Goal: Task Accomplishment & Management: Use online tool/utility

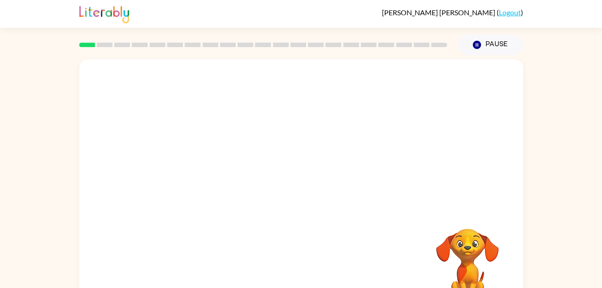
click at [159, 41] on div at bounding box center [263, 44] width 379 height 31
click at [300, 200] on button "button" at bounding box center [301, 191] width 57 height 33
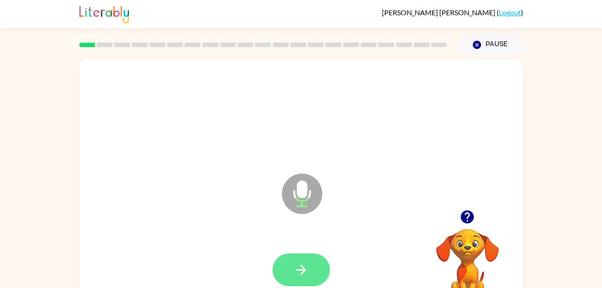
click at [299, 263] on icon "button" at bounding box center [301, 270] width 16 height 16
click at [316, 268] on button "button" at bounding box center [301, 269] width 57 height 33
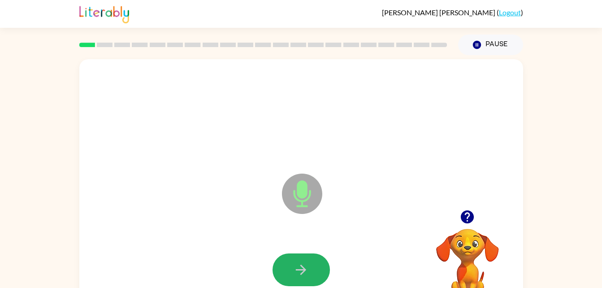
click at [316, 268] on button "button" at bounding box center [301, 269] width 57 height 33
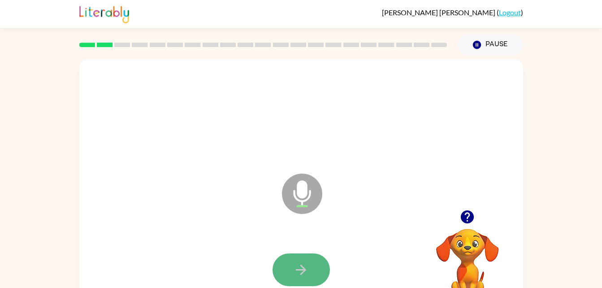
click at [312, 270] on button "button" at bounding box center [301, 269] width 57 height 33
drag, startPoint x: 313, startPoint y: 258, endPoint x: 302, endPoint y: 267, distance: 13.4
click at [302, 267] on icon "button" at bounding box center [301, 270] width 10 height 10
click at [311, 264] on button "button" at bounding box center [301, 269] width 57 height 33
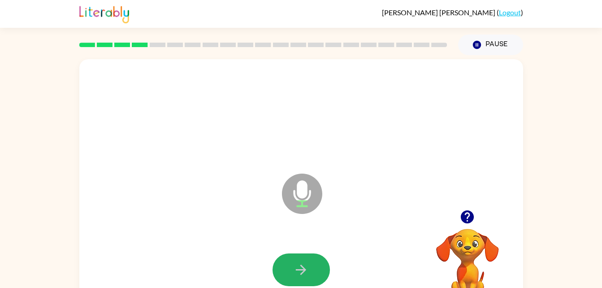
click at [311, 264] on button "button" at bounding box center [301, 269] width 57 height 33
click at [310, 266] on button "button" at bounding box center [301, 269] width 57 height 33
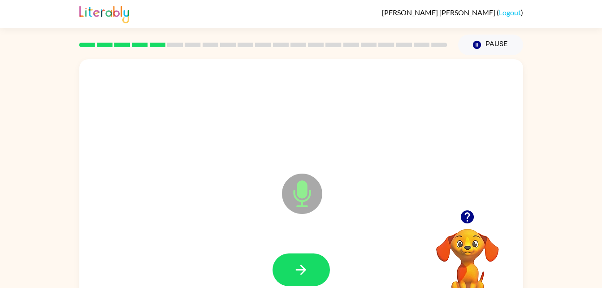
click at [310, 266] on button "button" at bounding box center [301, 269] width 57 height 33
click at [311, 260] on button "button" at bounding box center [301, 269] width 57 height 33
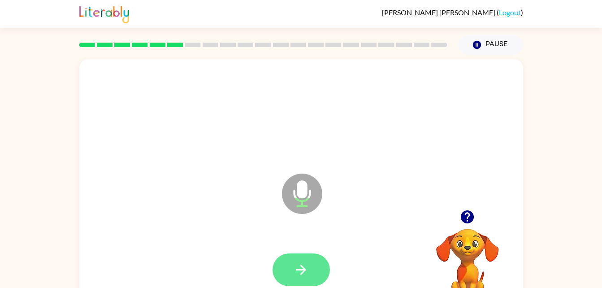
click at [308, 274] on icon "button" at bounding box center [301, 270] width 16 height 16
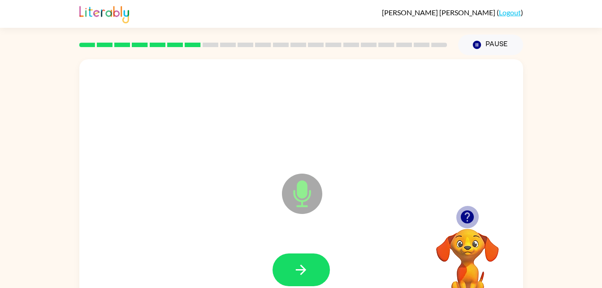
click at [468, 213] on icon "button" at bounding box center [468, 217] width 16 height 16
drag, startPoint x: 295, startPoint y: 264, endPoint x: 288, endPoint y: 275, distance: 13.2
click at [288, 275] on button "button" at bounding box center [301, 269] width 57 height 33
click at [470, 216] on icon "button" at bounding box center [468, 217] width 16 height 16
click at [466, 213] on icon "button" at bounding box center [467, 216] width 13 height 13
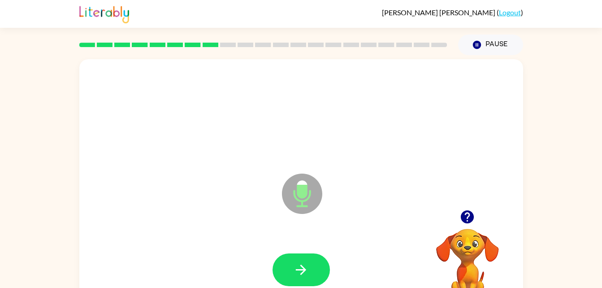
click at [466, 220] on icon "button" at bounding box center [467, 216] width 13 height 13
click at [308, 275] on icon "button" at bounding box center [301, 270] width 16 height 16
click at [309, 272] on button "button" at bounding box center [301, 269] width 57 height 33
click at [470, 217] on icon "button" at bounding box center [467, 216] width 13 height 13
click at [470, 222] on icon "button" at bounding box center [467, 216] width 13 height 13
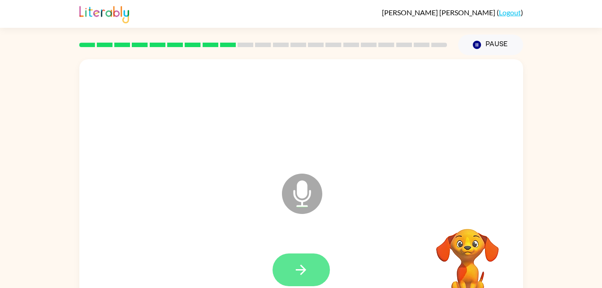
click at [300, 264] on icon "button" at bounding box center [301, 270] width 16 height 16
drag, startPoint x: 299, startPoint y: 264, endPoint x: 286, endPoint y: 274, distance: 16.0
click at [286, 274] on button "button" at bounding box center [301, 269] width 57 height 33
click at [311, 268] on button "button" at bounding box center [301, 269] width 57 height 33
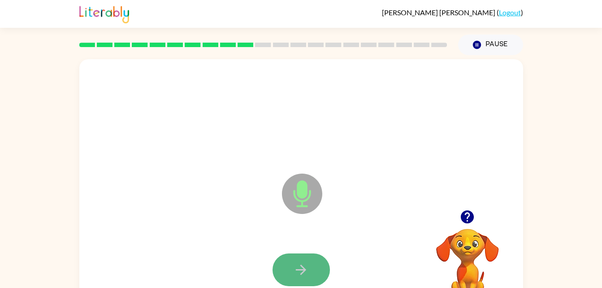
click at [291, 273] on button "button" at bounding box center [301, 269] width 57 height 33
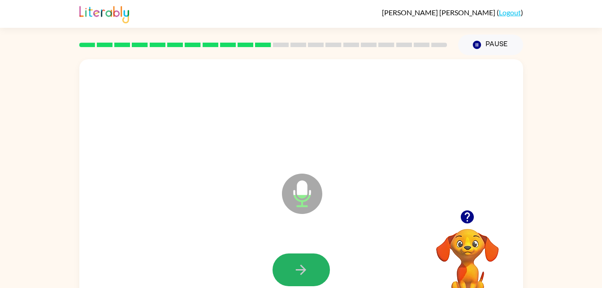
click at [291, 273] on button "button" at bounding box center [301, 269] width 57 height 33
click at [293, 271] on button "button" at bounding box center [301, 269] width 57 height 33
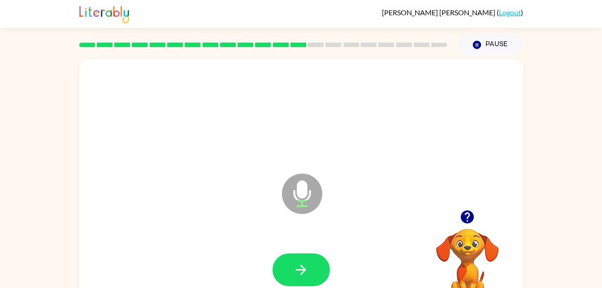
click at [293, 271] on button "button" at bounding box center [301, 269] width 57 height 33
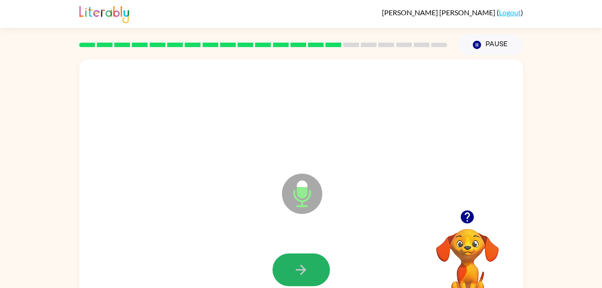
click at [293, 271] on button "button" at bounding box center [301, 269] width 57 height 33
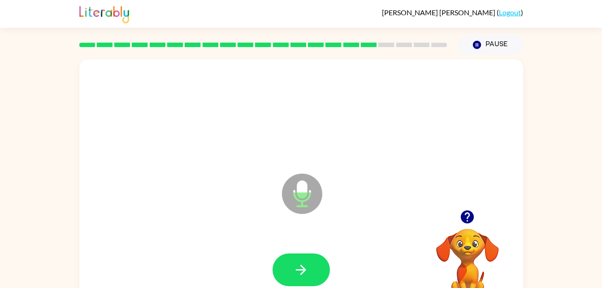
click at [293, 271] on button "button" at bounding box center [301, 269] width 57 height 33
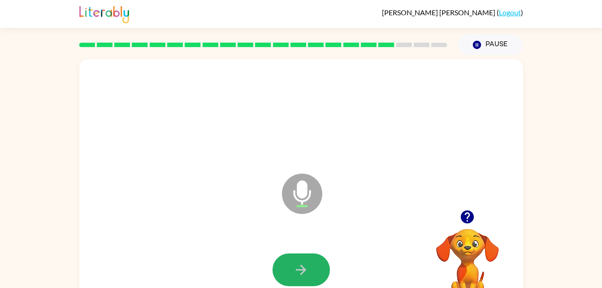
click at [293, 271] on button "button" at bounding box center [301, 269] width 57 height 33
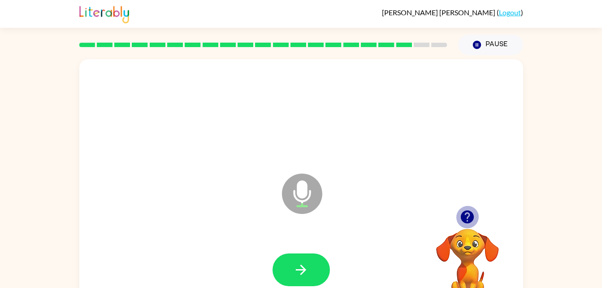
click at [470, 216] on icon "button" at bounding box center [467, 216] width 13 height 13
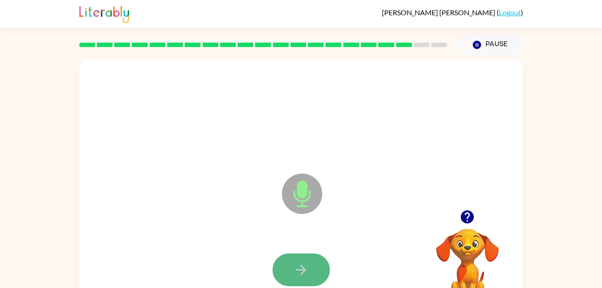
click at [301, 266] on icon "button" at bounding box center [301, 270] width 10 height 10
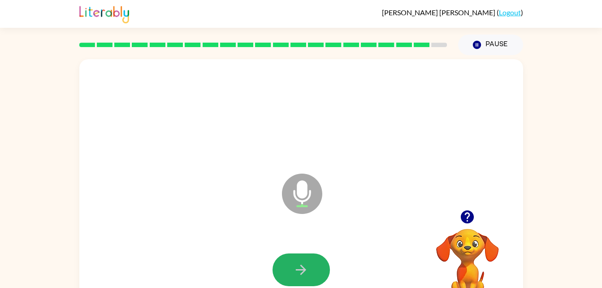
click at [301, 266] on icon "button" at bounding box center [301, 270] width 10 height 10
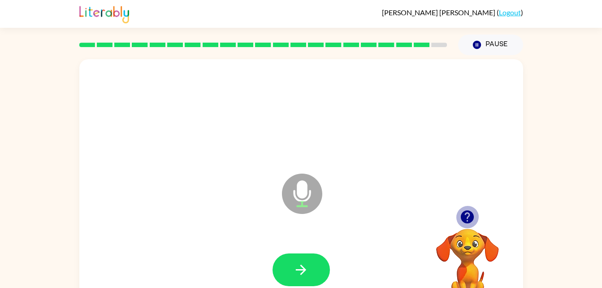
click at [461, 217] on icon "button" at bounding box center [467, 216] width 13 height 13
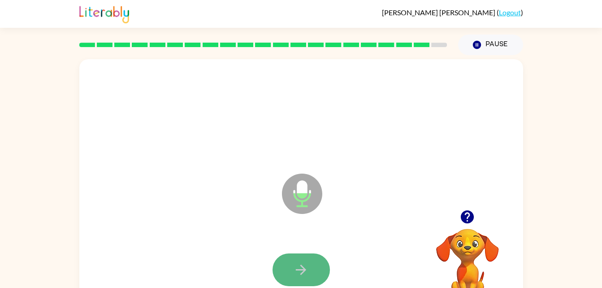
click at [305, 272] on icon "button" at bounding box center [301, 270] width 16 height 16
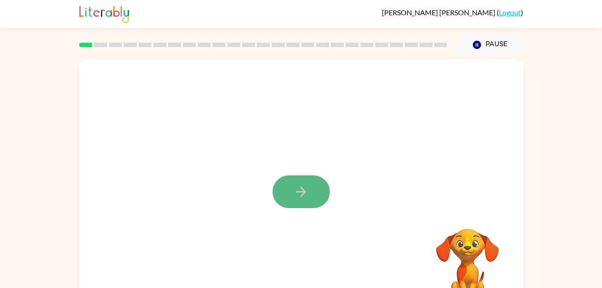
click at [302, 192] on icon "button" at bounding box center [301, 192] width 10 height 10
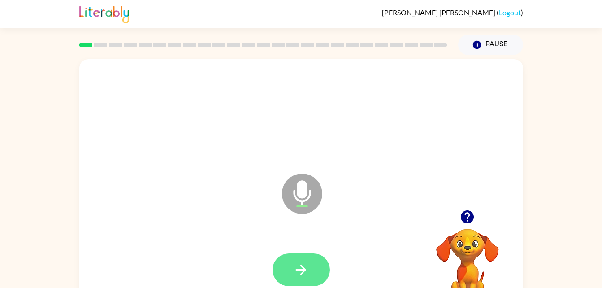
click at [287, 263] on button "button" at bounding box center [301, 269] width 57 height 33
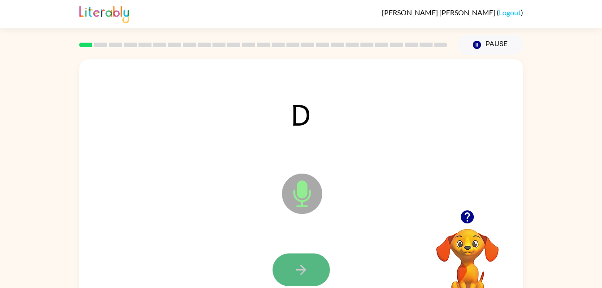
click at [287, 272] on button "button" at bounding box center [301, 269] width 57 height 33
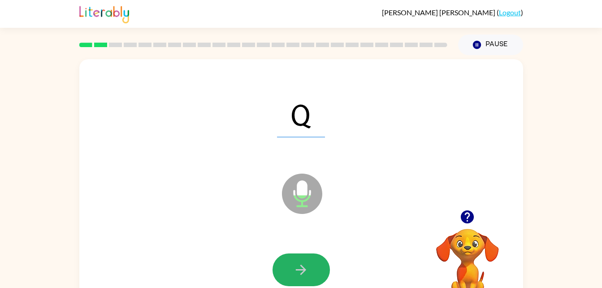
click at [287, 272] on button "button" at bounding box center [301, 269] width 57 height 33
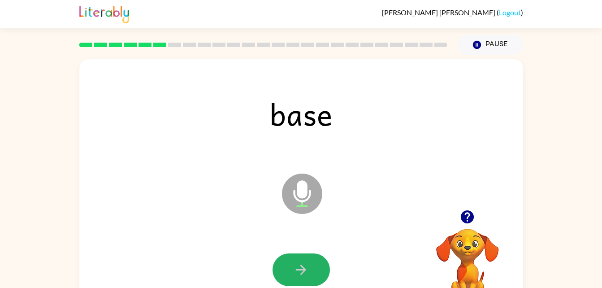
click at [287, 272] on button "button" at bounding box center [301, 269] width 57 height 33
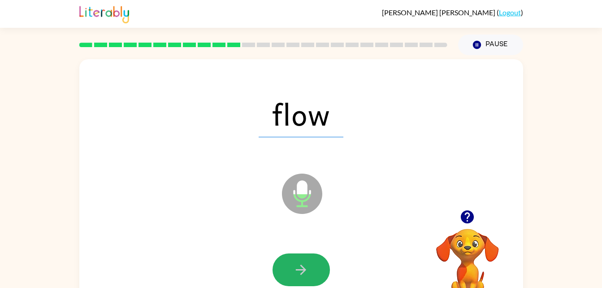
click at [287, 272] on button "button" at bounding box center [301, 269] width 57 height 33
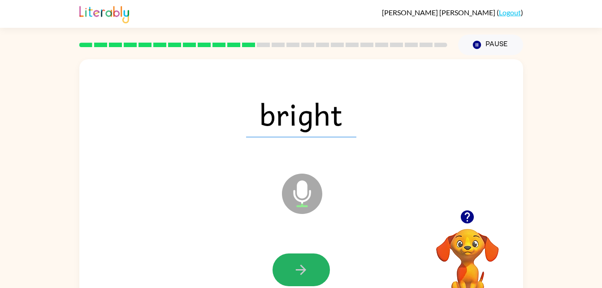
click at [287, 272] on button "button" at bounding box center [301, 269] width 57 height 33
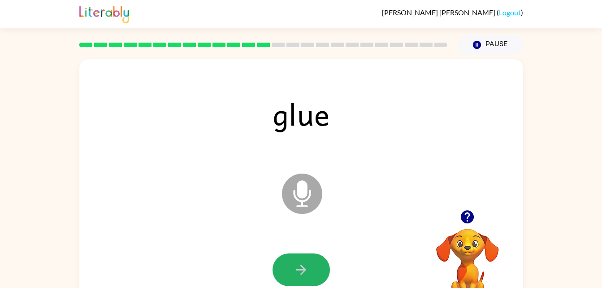
click at [287, 272] on button "button" at bounding box center [301, 269] width 57 height 33
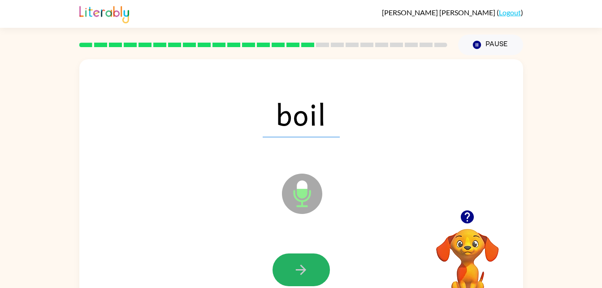
click at [287, 272] on button "button" at bounding box center [301, 269] width 57 height 33
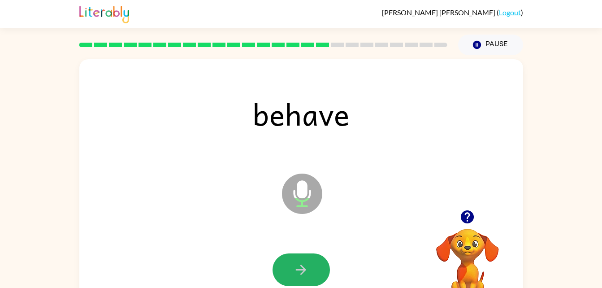
click at [287, 272] on button "button" at bounding box center [301, 269] width 57 height 33
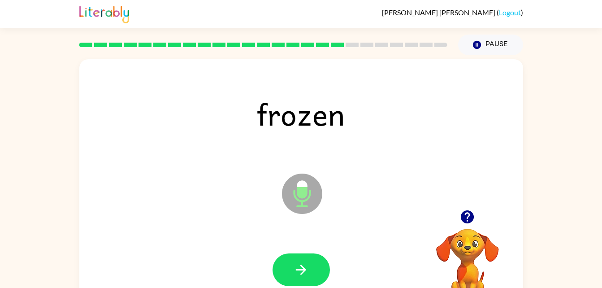
click at [287, 272] on button "button" at bounding box center [301, 269] width 57 height 33
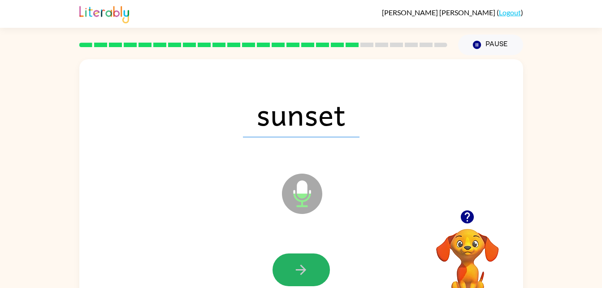
click at [287, 272] on button "button" at bounding box center [301, 269] width 57 height 33
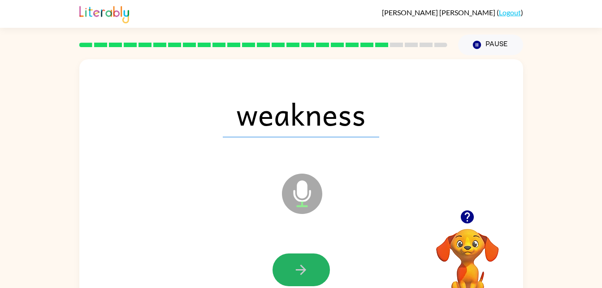
click at [287, 272] on button "button" at bounding box center [301, 269] width 57 height 33
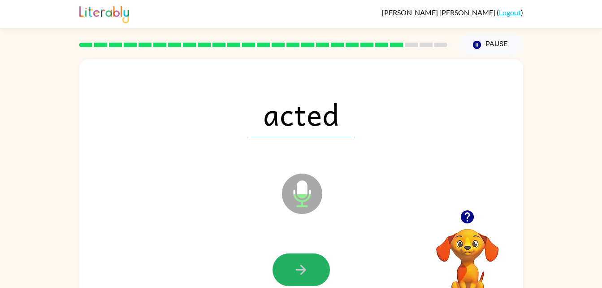
click at [287, 272] on button "button" at bounding box center [301, 269] width 57 height 33
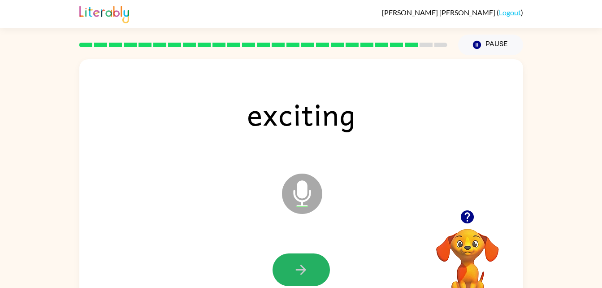
click at [287, 272] on button "button" at bounding box center [301, 269] width 57 height 33
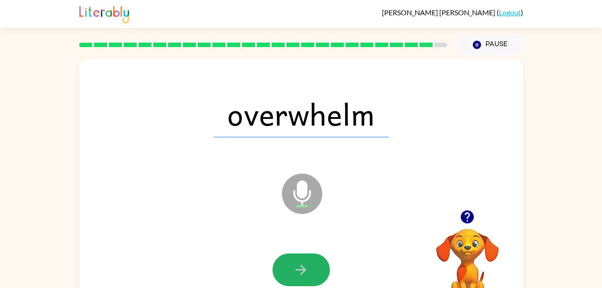
click at [287, 272] on button "button" at bounding box center [301, 269] width 57 height 33
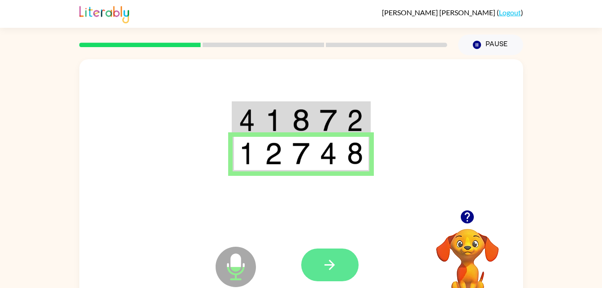
click at [318, 269] on button "button" at bounding box center [329, 264] width 57 height 33
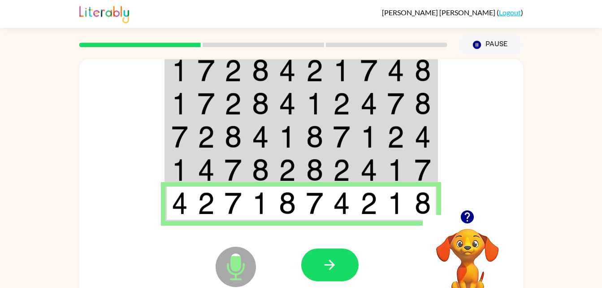
drag, startPoint x: 318, startPoint y: 268, endPoint x: 312, endPoint y: 273, distance: 8.1
click at [312, 273] on button "button" at bounding box center [329, 264] width 57 height 33
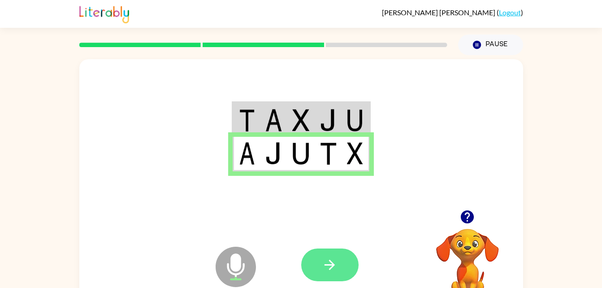
click at [321, 265] on button "button" at bounding box center [329, 264] width 57 height 33
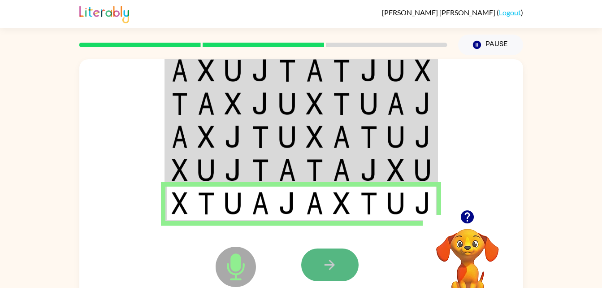
click at [332, 262] on icon "button" at bounding box center [330, 265] width 10 height 10
